Goal: Navigation & Orientation: Go to known website

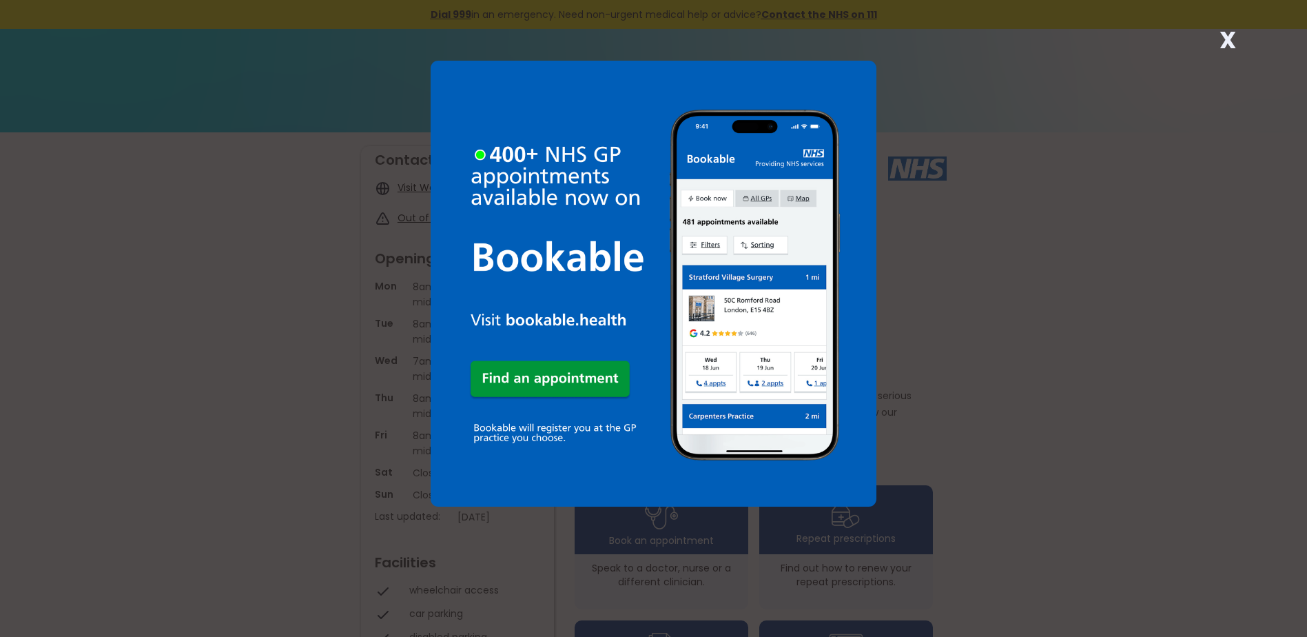
click at [1228, 35] on strong "X" at bounding box center [1228, 39] width 17 height 33
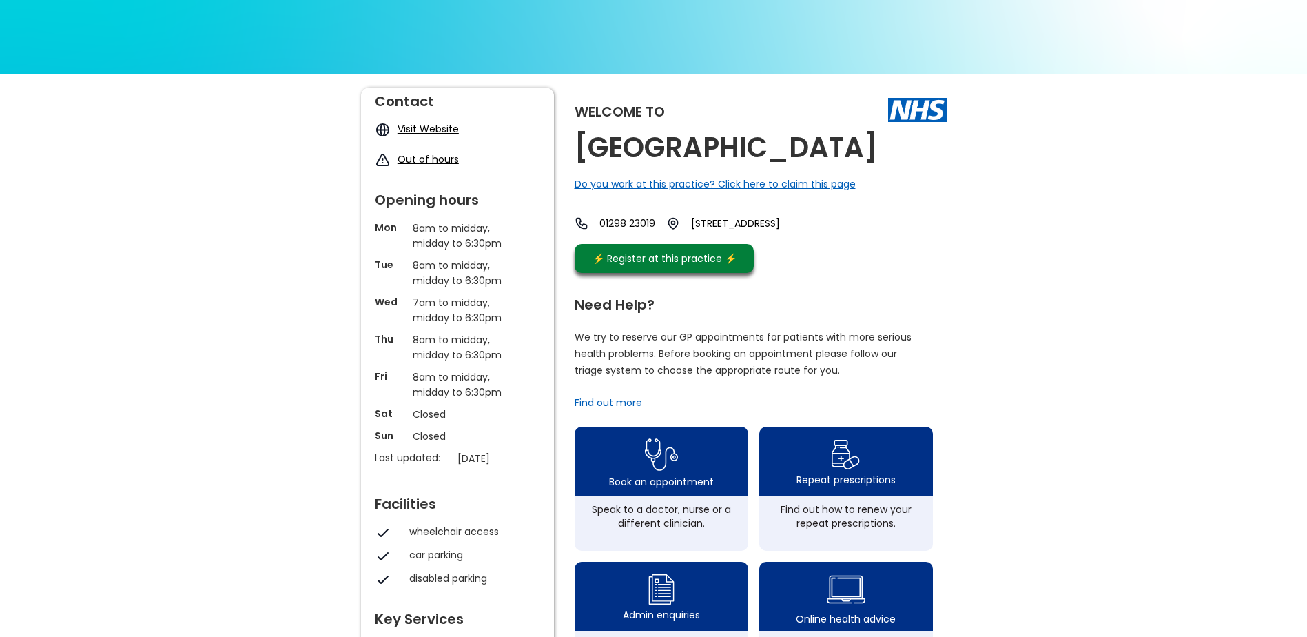
scroll to position [47, 0]
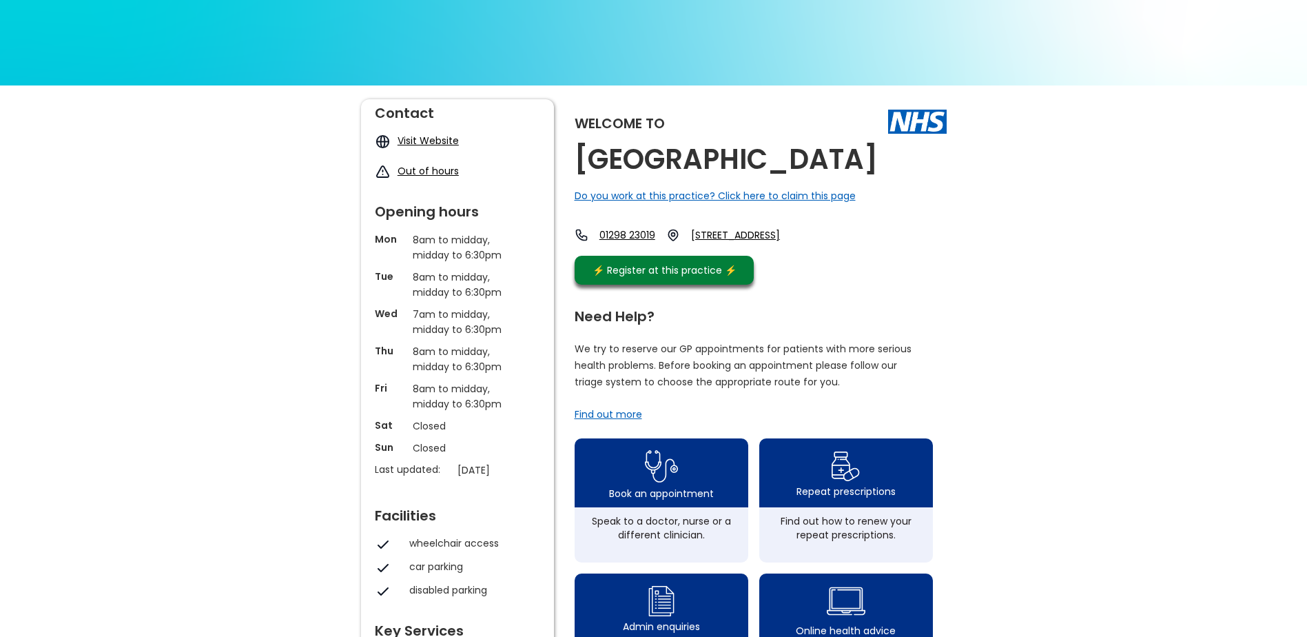
click at [1288, 132] on div "Welcome to [GEOGRAPHIC_DATA] Do you work at this practice? Click here to claim …" at bounding box center [653, 619] width 1307 height 1069
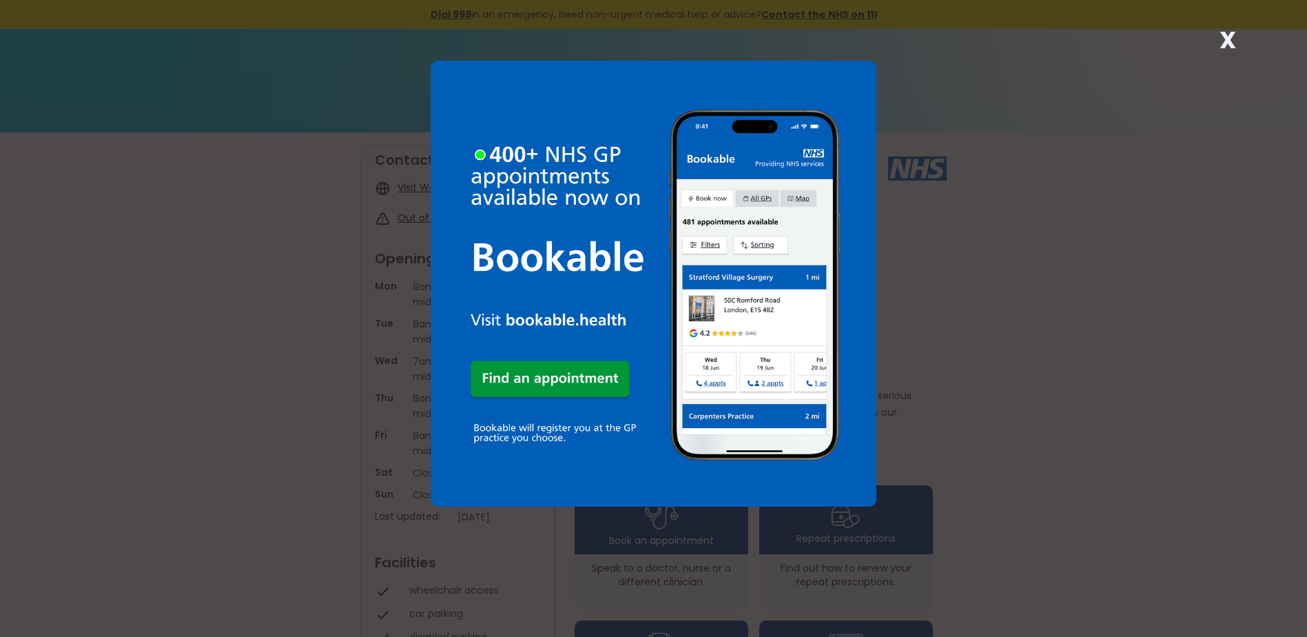
click at [1231, 38] on strong "X" at bounding box center [1228, 39] width 17 height 33
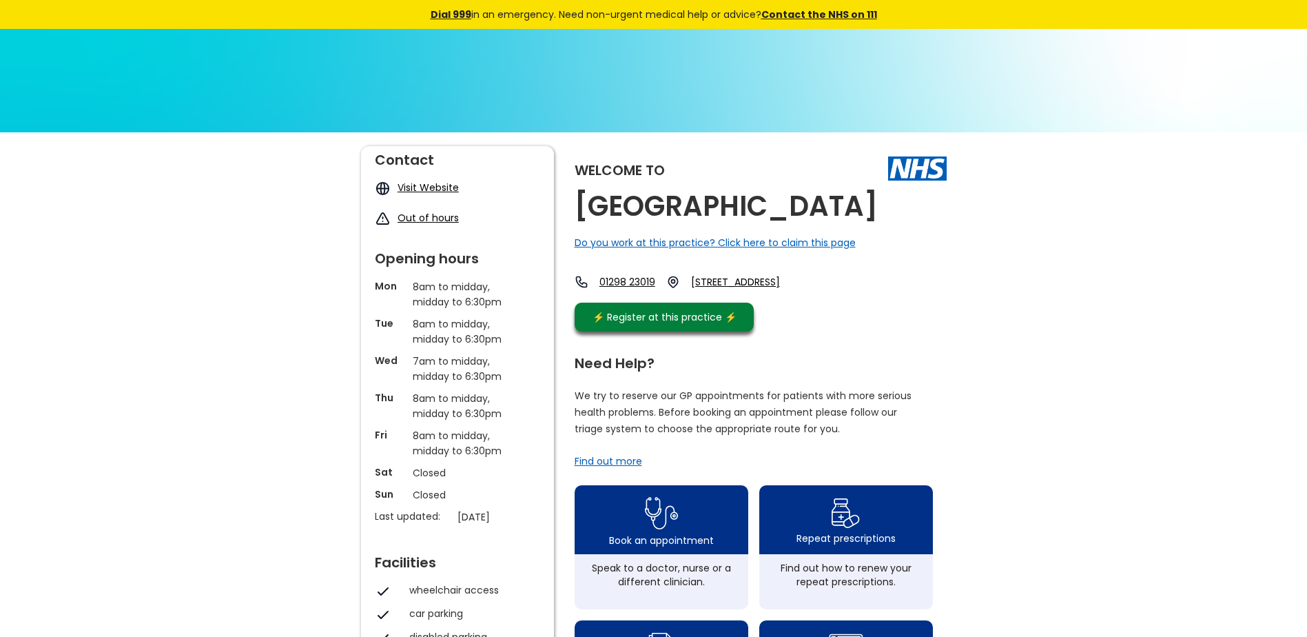
click at [412, 183] on link "Visit Website" at bounding box center [428, 188] width 61 height 14
